Goal: Information Seeking & Learning: Learn about a topic

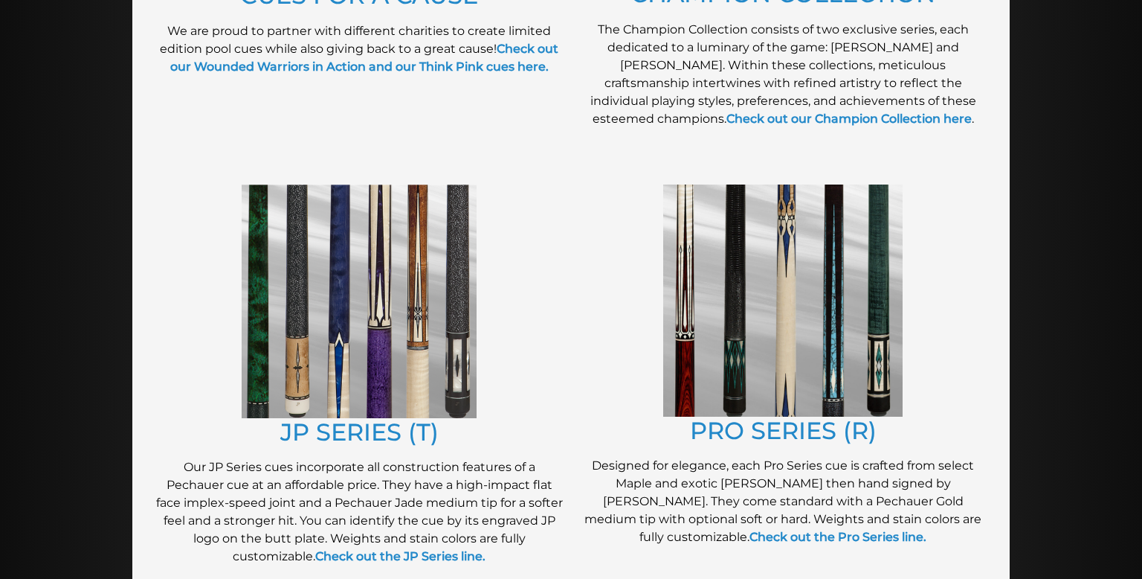
scroll to position [663, 0]
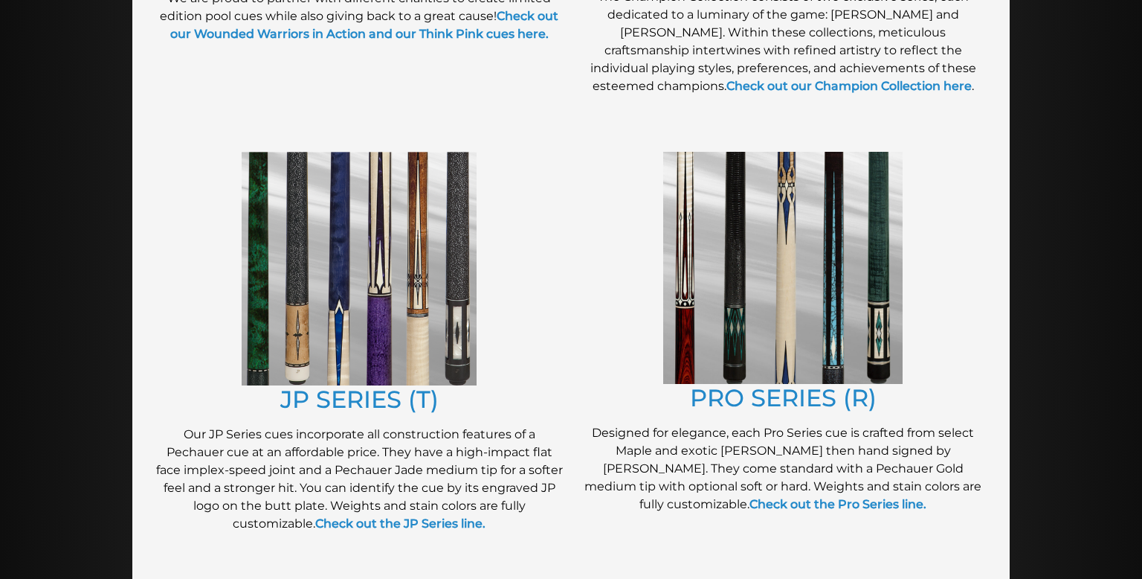
click at [321, 331] on img at bounding box center [359, 269] width 235 height 234
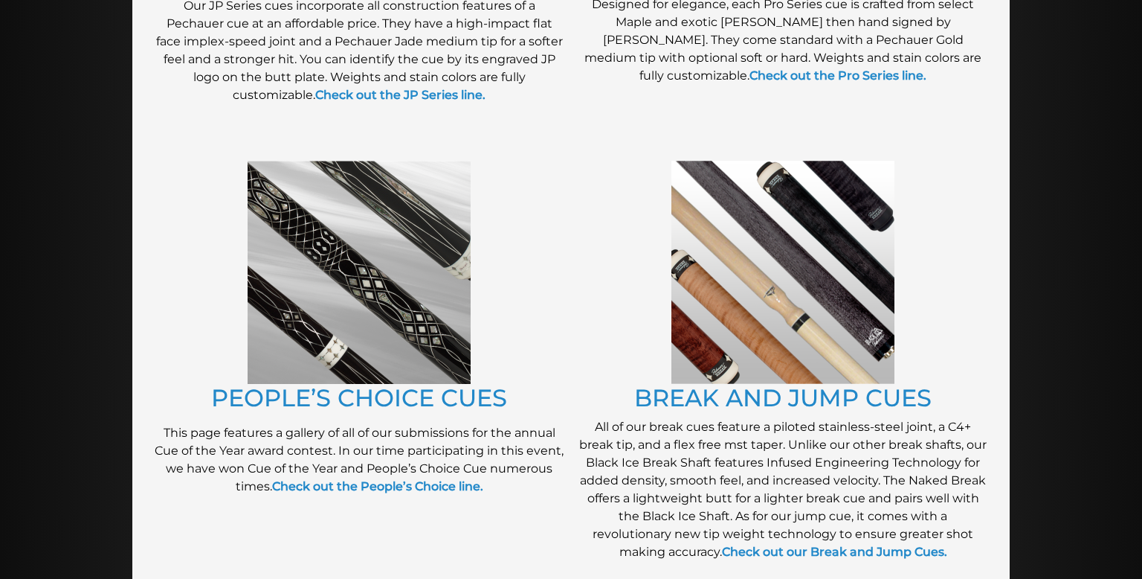
scroll to position [1095, 0]
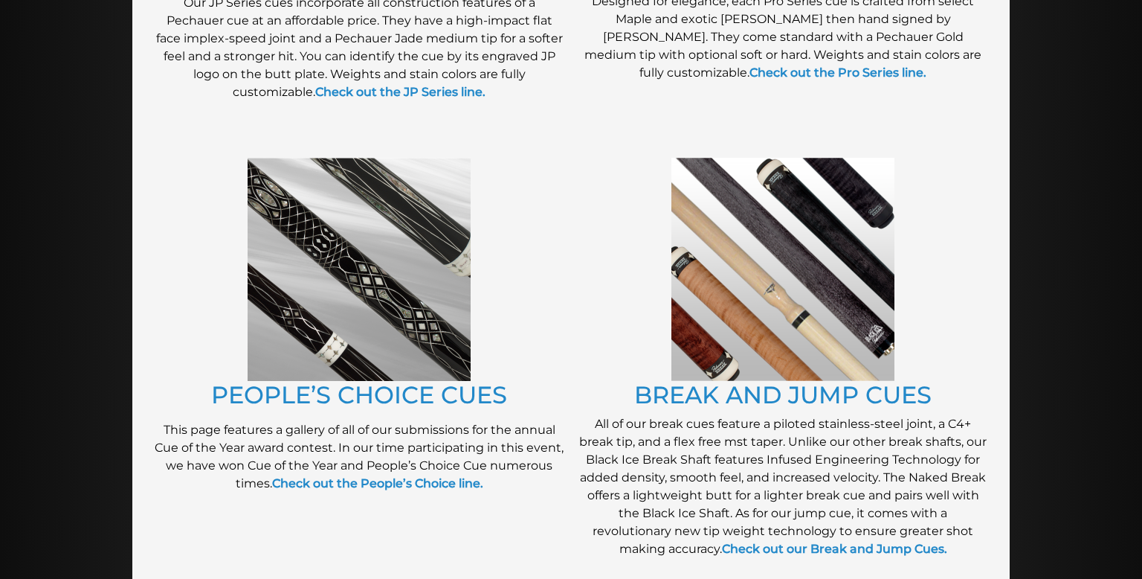
click at [352, 268] on img at bounding box center [359, 269] width 223 height 223
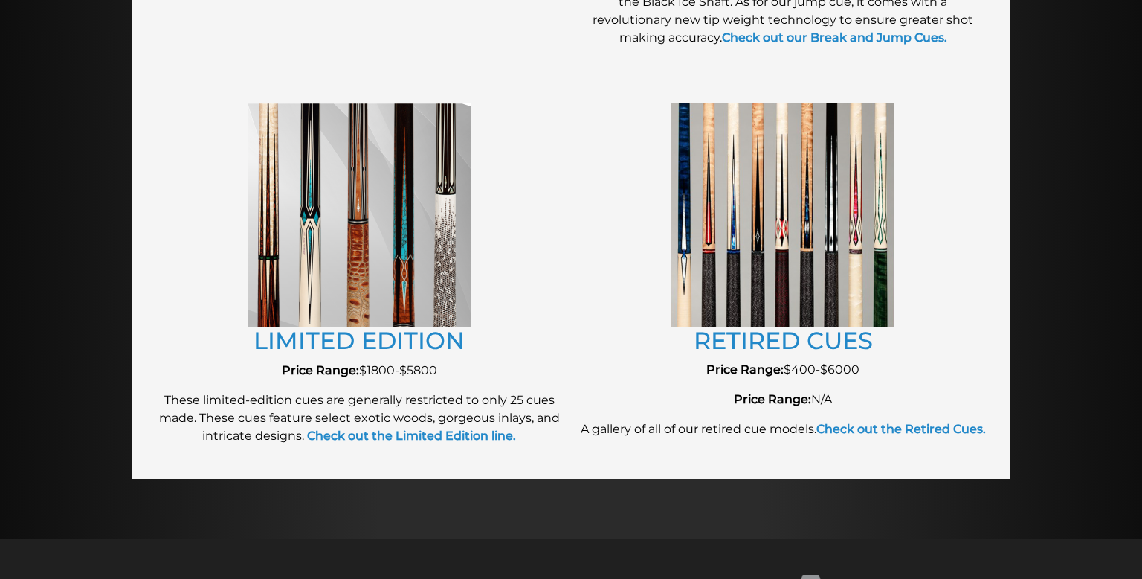
scroll to position [1605, 0]
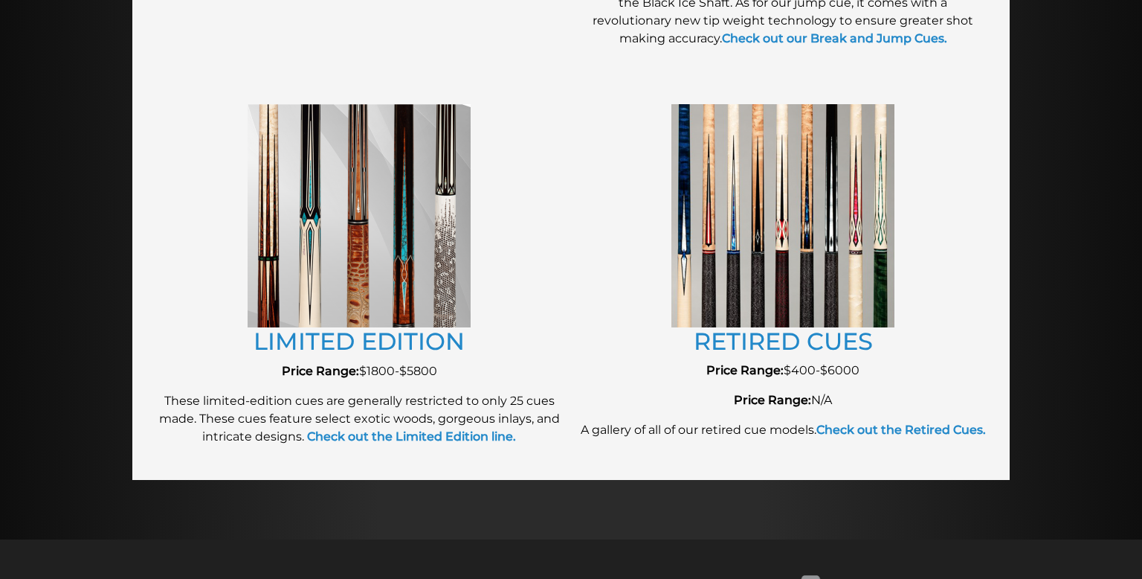
click at [780, 215] on img at bounding box center [783, 215] width 223 height 222
click at [788, 344] on link "RETIRED CUES" at bounding box center [783, 340] width 179 height 29
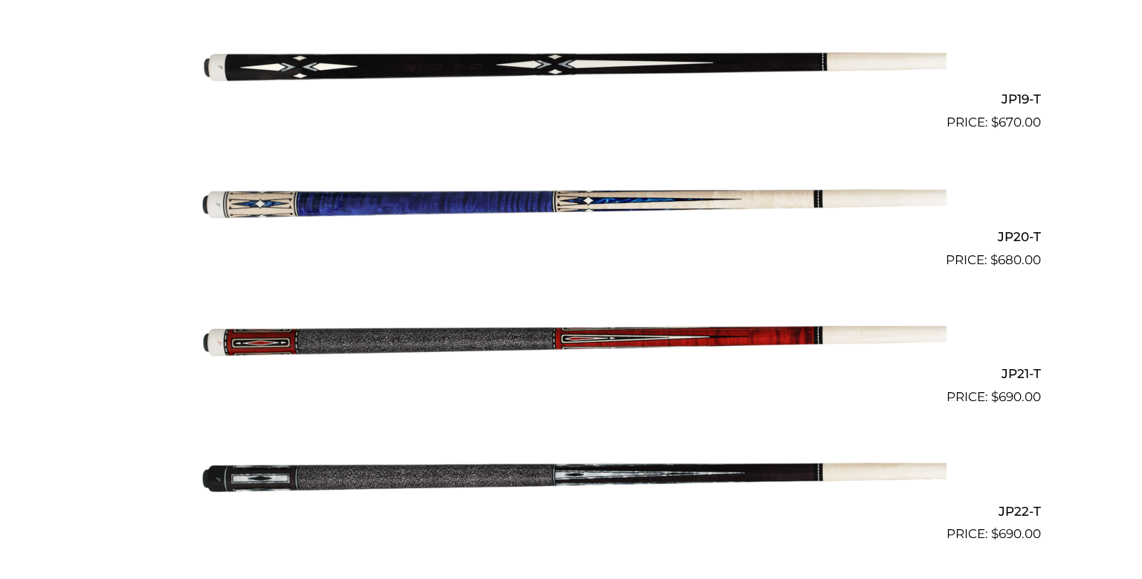
scroll to position [2955, 0]
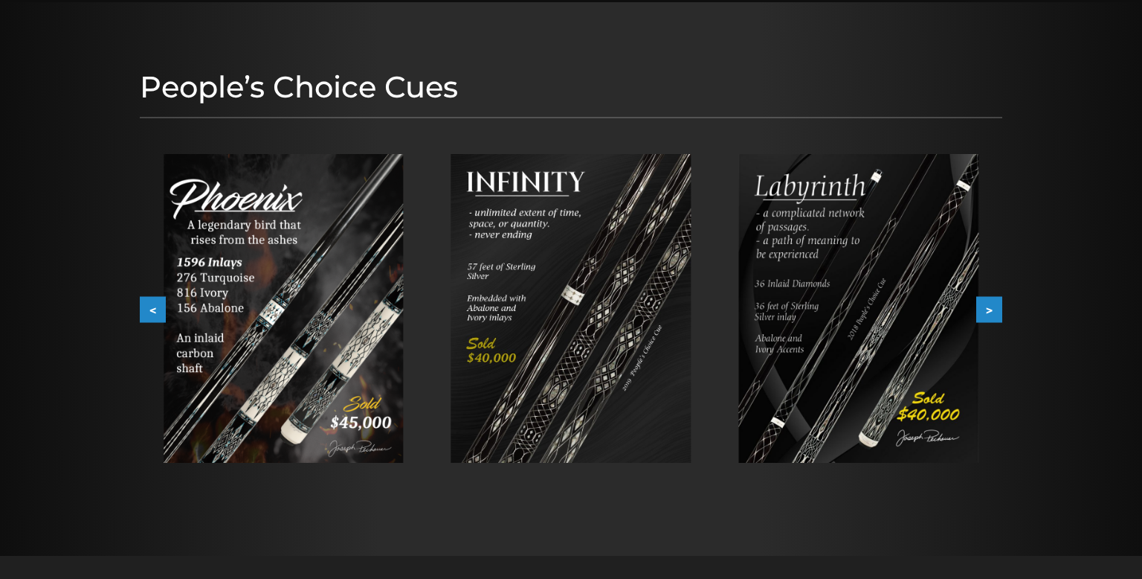
scroll to position [161, 0]
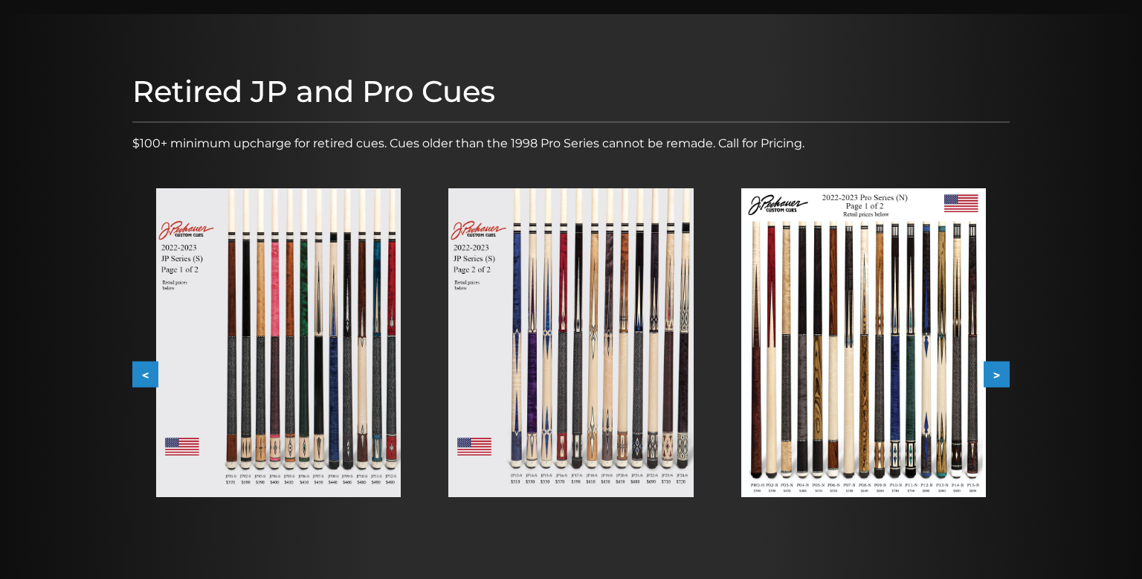
scroll to position [137, 0]
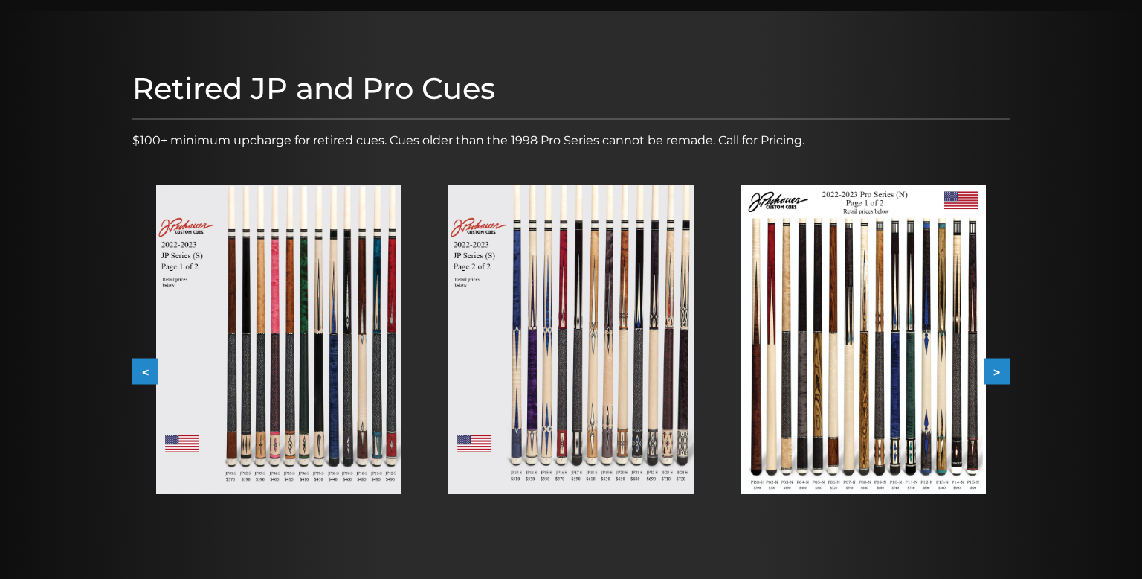
click at [267, 312] on img at bounding box center [278, 339] width 245 height 309
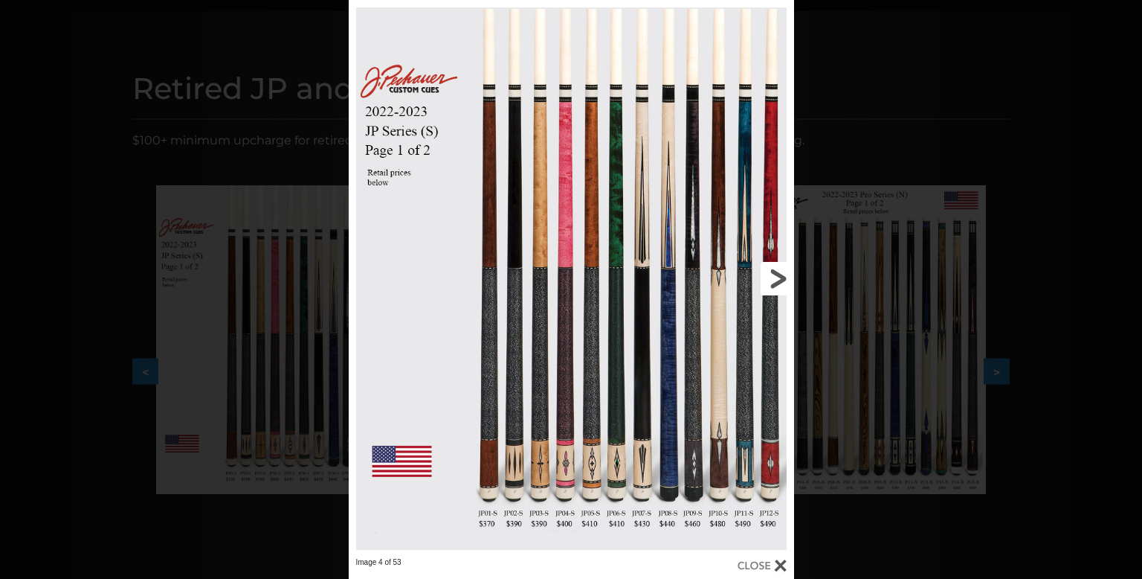
click at [775, 271] on link at bounding box center [693, 278] width 201 height 557
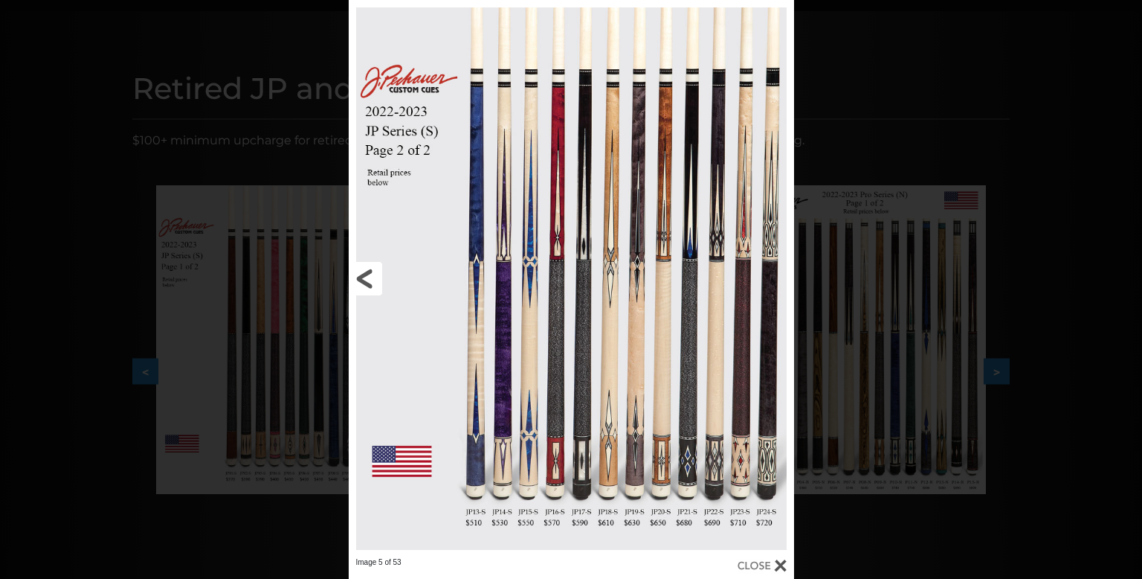
click at [527, 332] on link at bounding box center [449, 278] width 201 height 557
